Goal: Find specific page/section: Find specific page/section

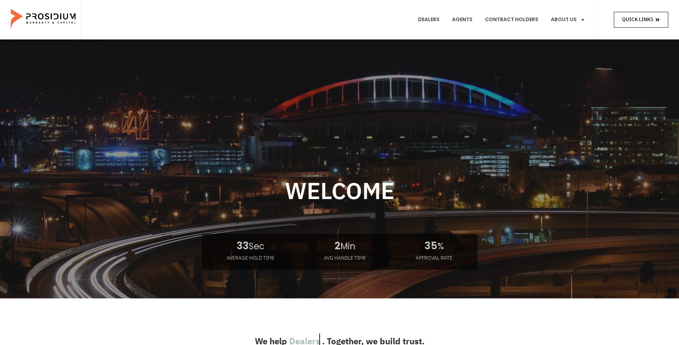
click at [646, 12] on link "Quick Links" at bounding box center [641, 19] width 54 height 15
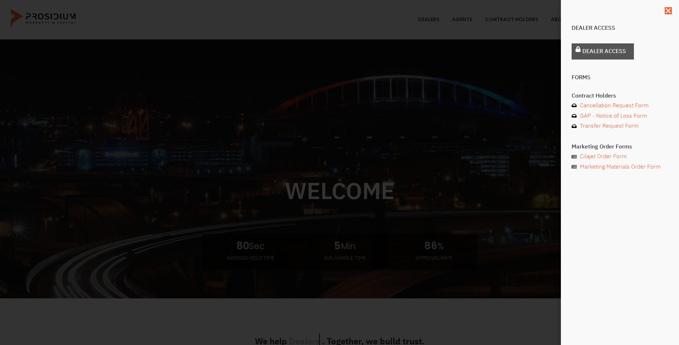
click at [598, 52] on span "Dealer Access" at bounding box center [605, 51] width 44 height 10
click at [602, 53] on span "Dealer Access" at bounding box center [605, 51] width 44 height 10
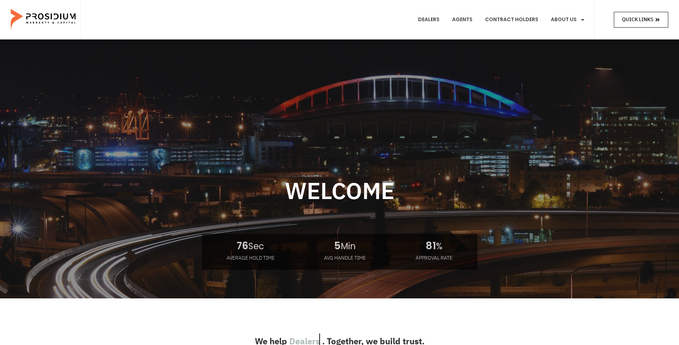
click at [655, 18] on span "Quick Links" at bounding box center [641, 19] width 38 height 9
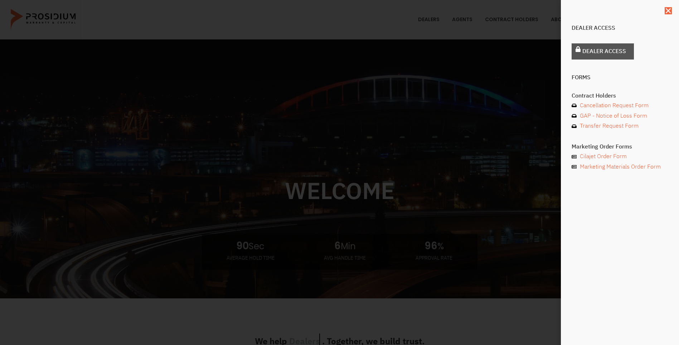
click at [595, 52] on span "Dealer Access" at bounding box center [605, 51] width 44 height 10
